Goal: Feedback & Contribution: Contribute content

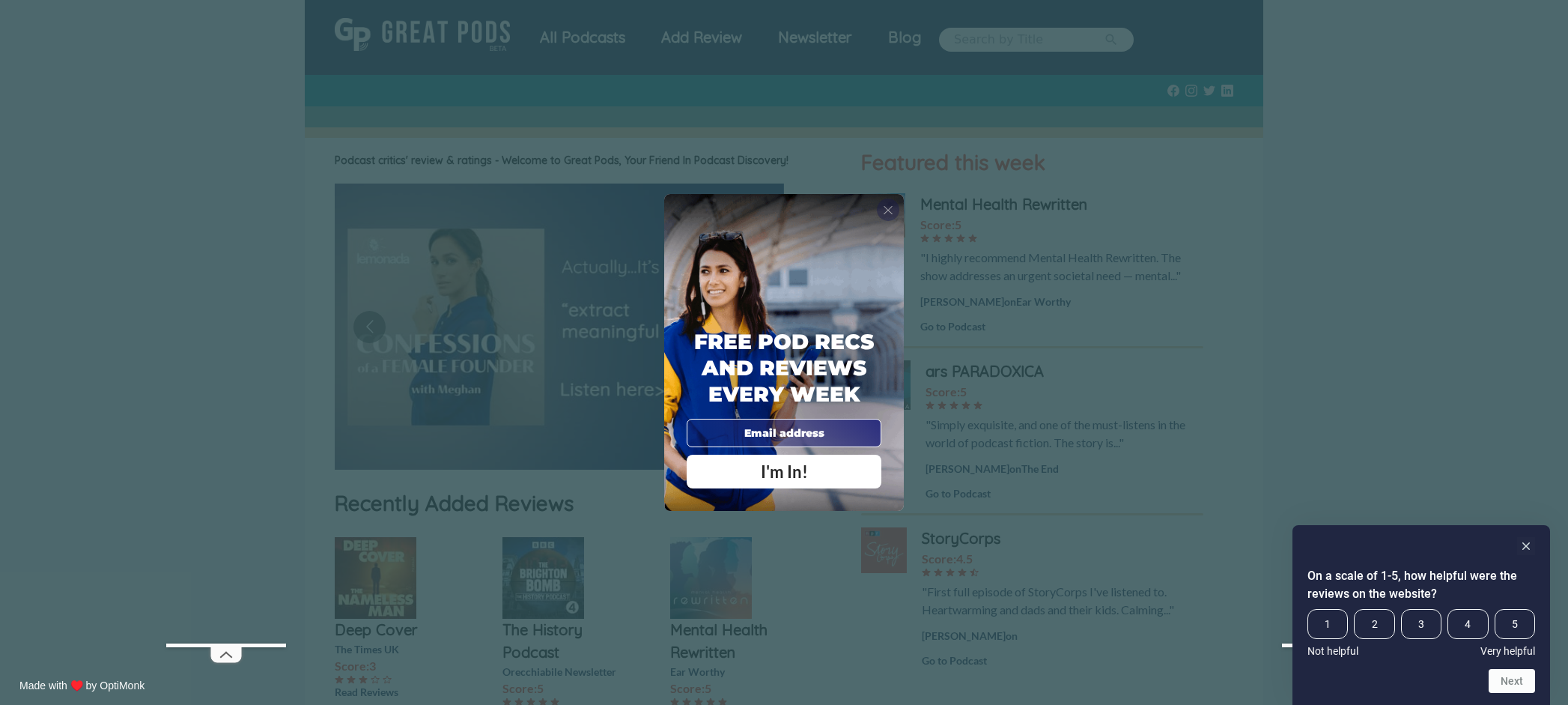
click at [896, 211] on div "X" at bounding box center [888, 209] width 22 height 22
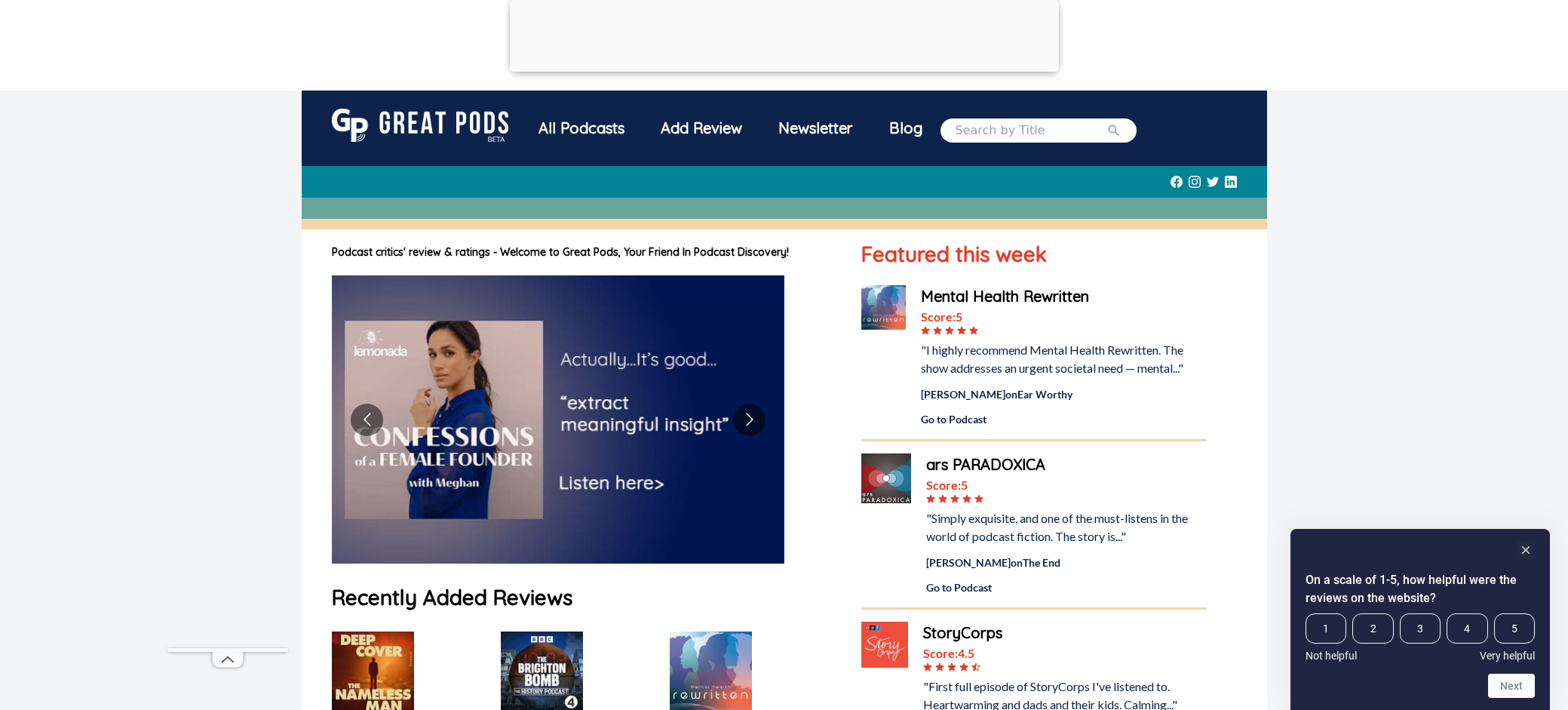
click at [595, 123] on div "All Podcasts" at bounding box center [581, 128] width 122 height 39
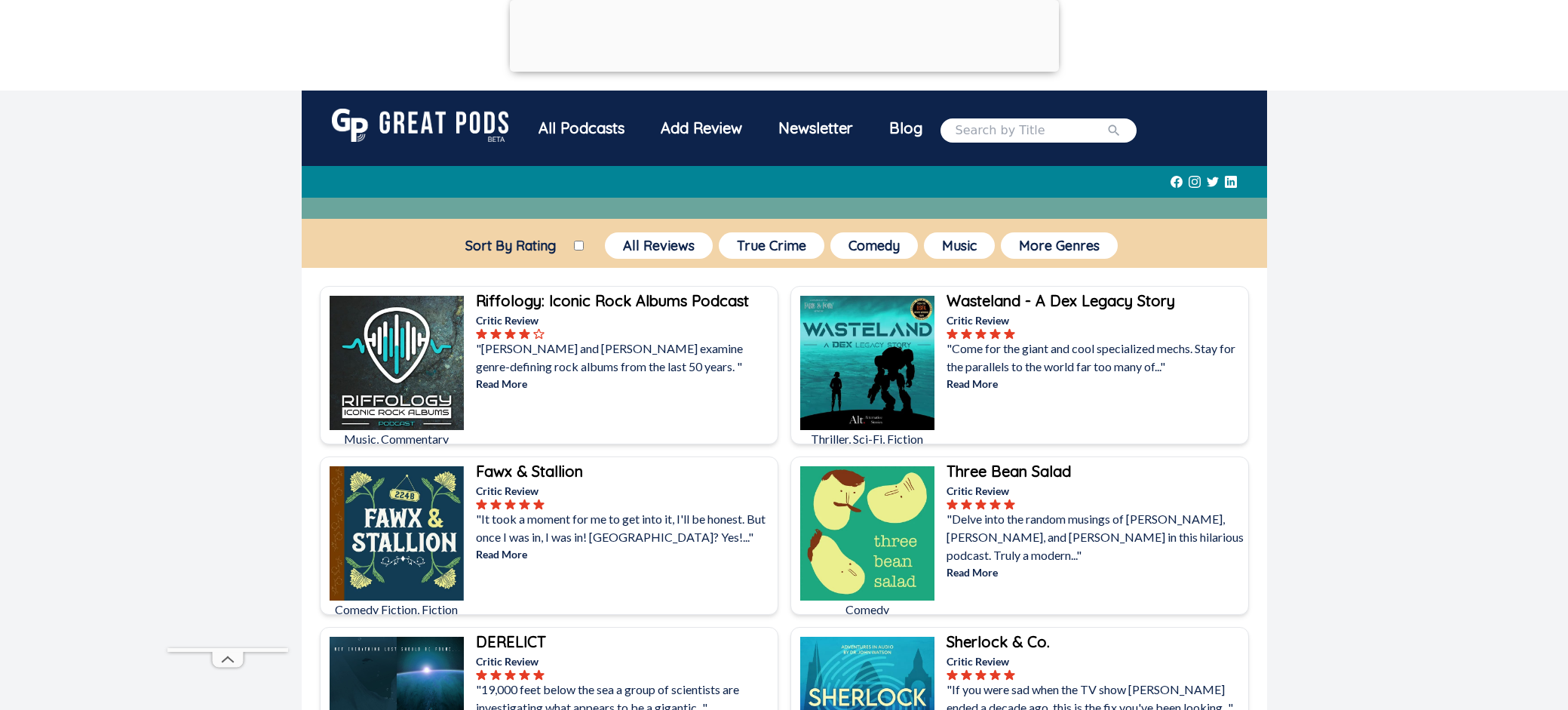
click at [812, 126] on div "Newsletter" at bounding box center [815, 128] width 111 height 39
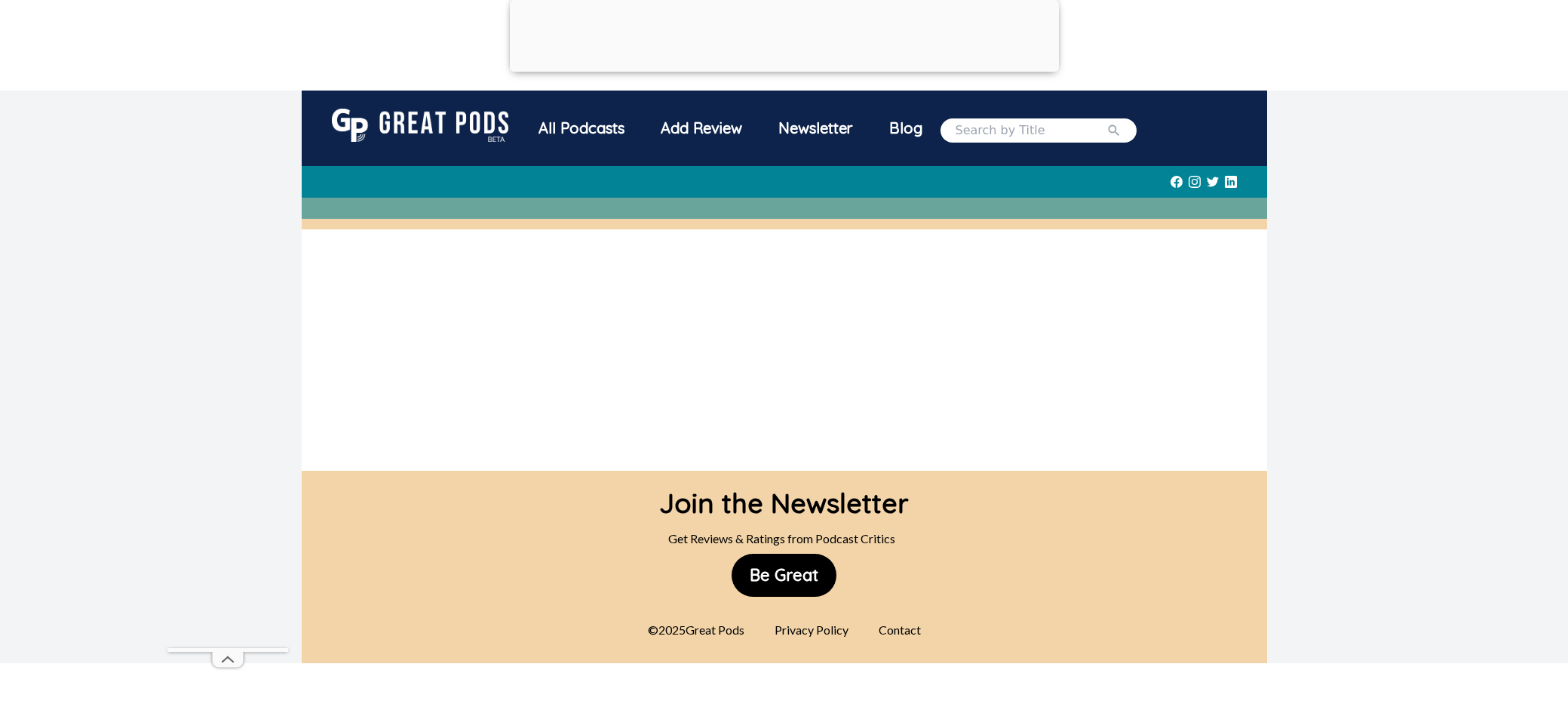
click at [903, 126] on div "Blog" at bounding box center [906, 128] width 69 height 39
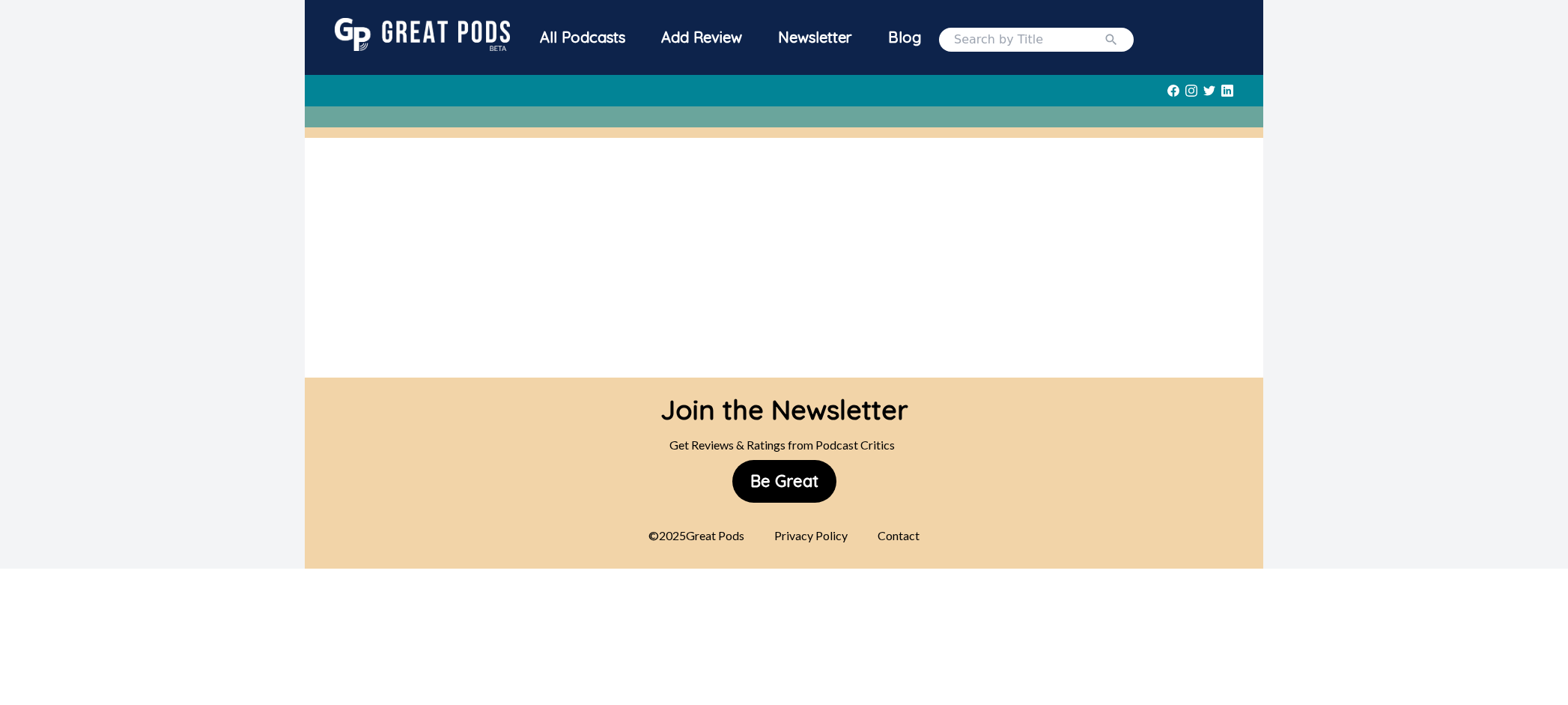
click at [700, 30] on div "Add Review" at bounding box center [702, 37] width 117 height 39
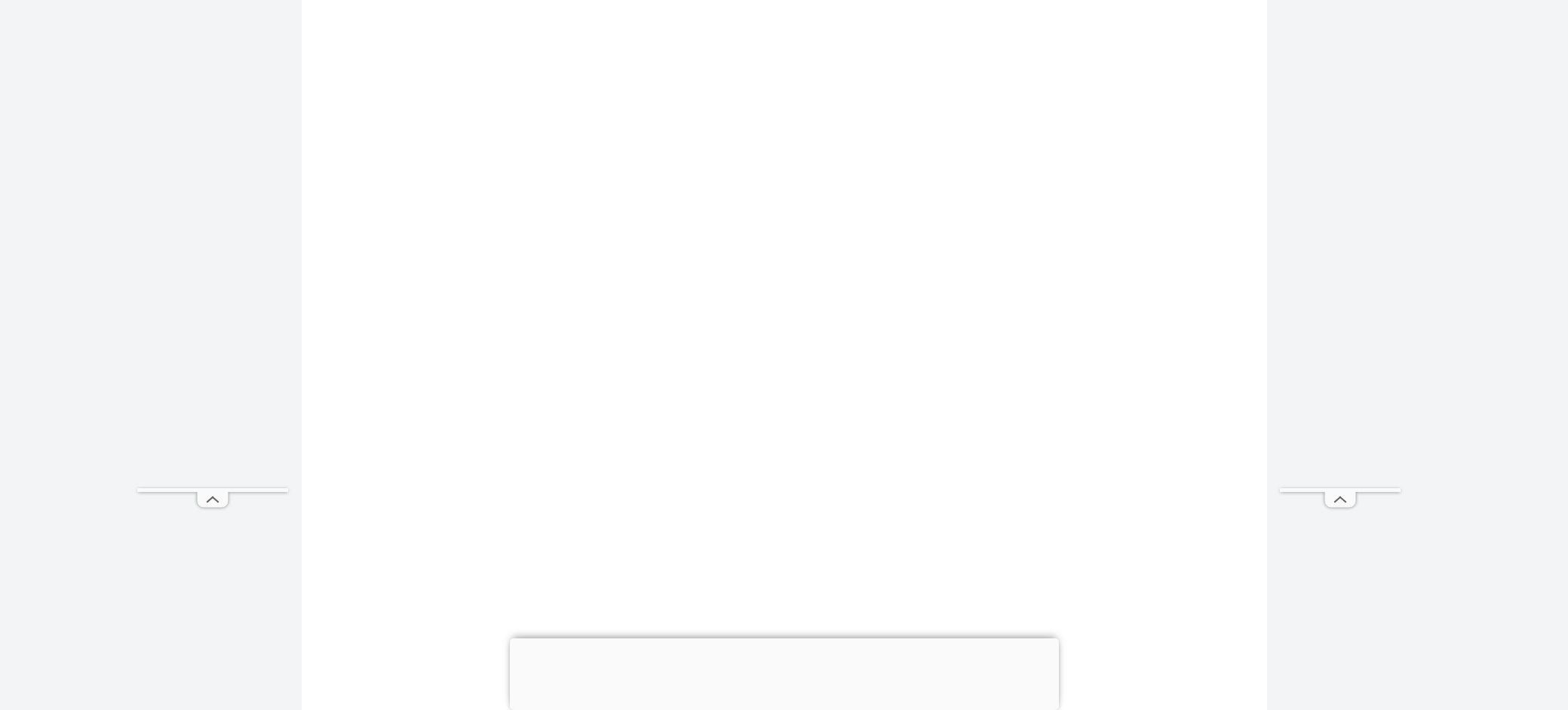
scroll to position [1209, 0]
